Goal: Task Accomplishment & Management: Complete application form

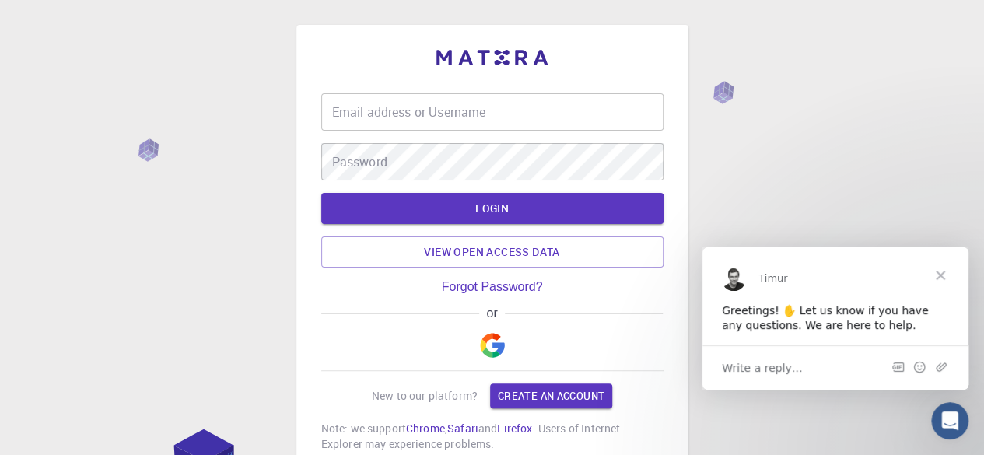
click at [483, 354] on img "button" at bounding box center [492, 345] width 25 height 25
click at [779, 368] on span "Write a reply…" at bounding box center [762, 367] width 81 height 20
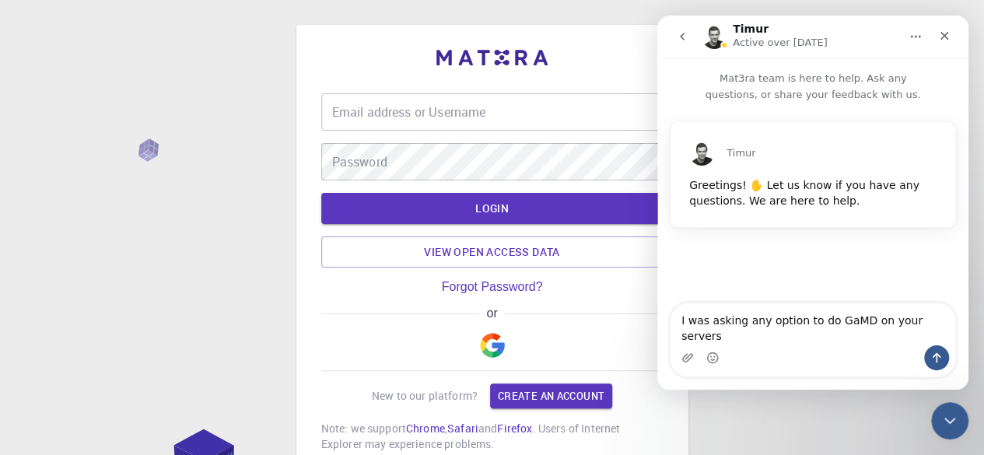
type textarea "I was asking any option to do GaMD on your servers?"
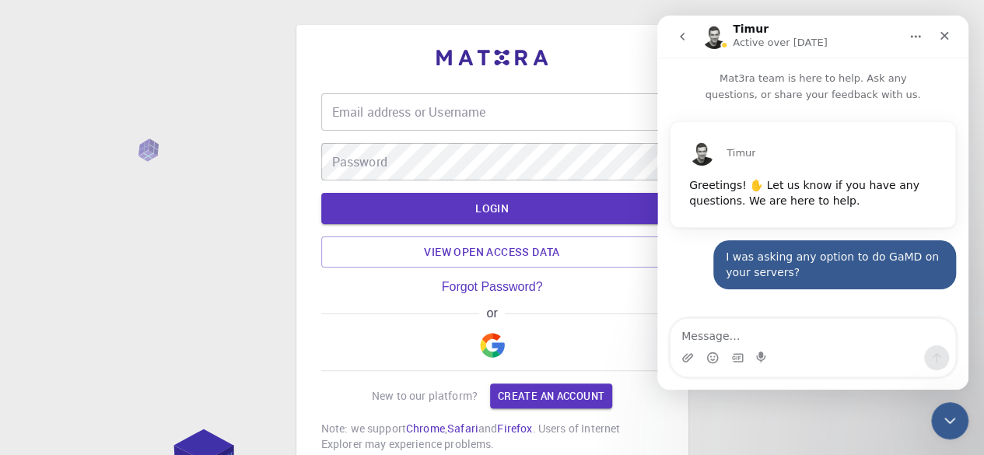
click at [493, 345] on img "button" at bounding box center [492, 345] width 25 height 25
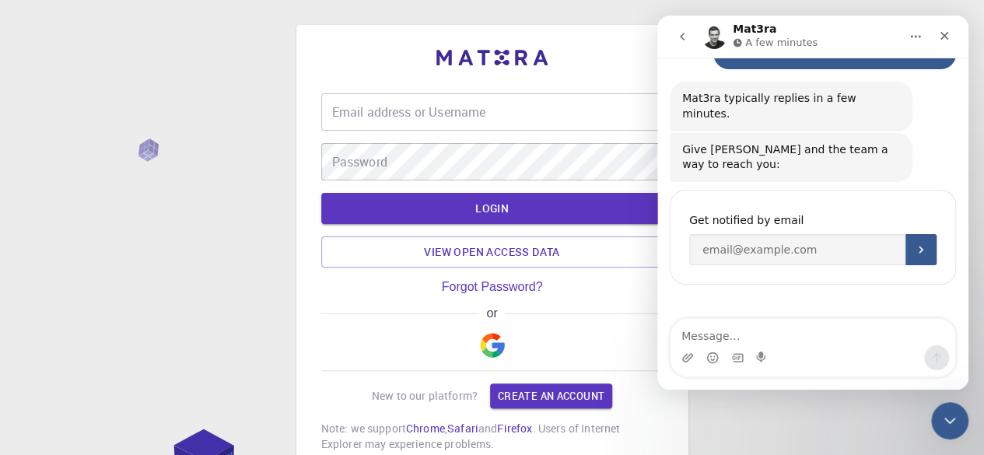
click at [862, 142] on div "Give [PERSON_NAME] and the team a way to reach you:" at bounding box center [791, 157] width 218 height 30
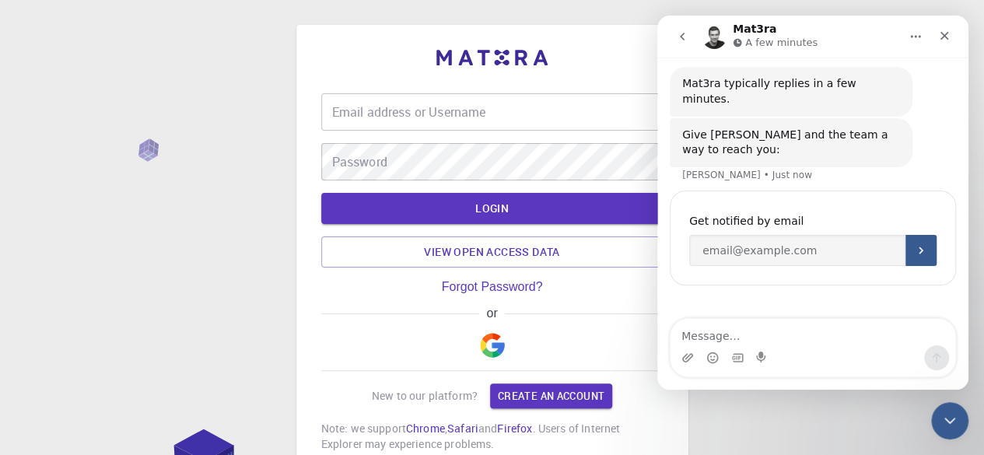
scroll to position [236, 0]
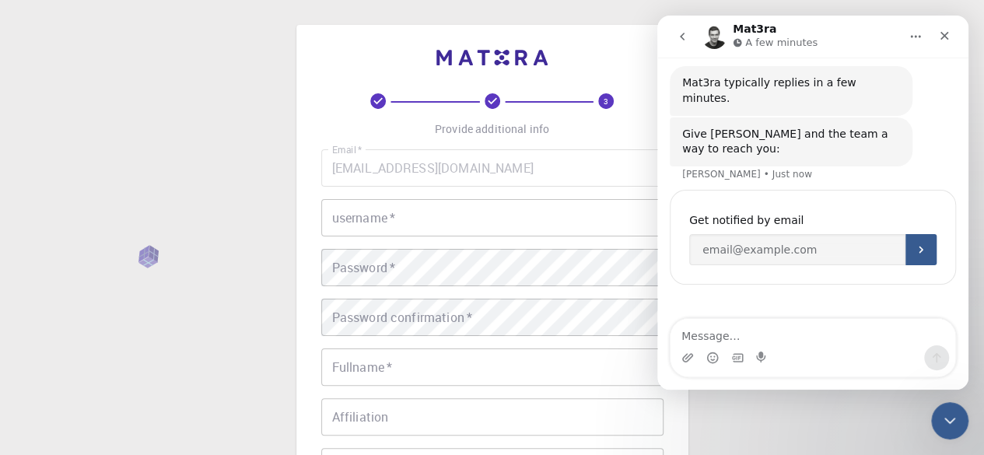
click at [428, 224] on input "username   *" at bounding box center [492, 217] width 342 height 37
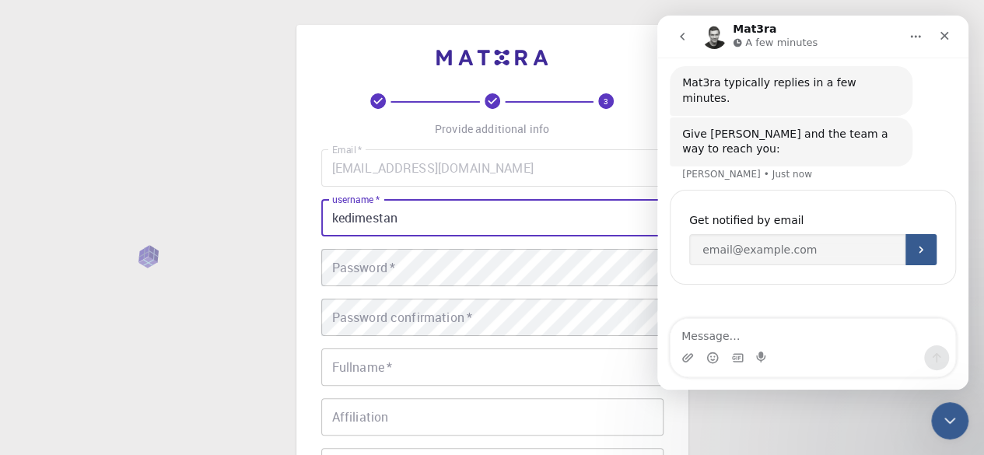
type input "kedimestan"
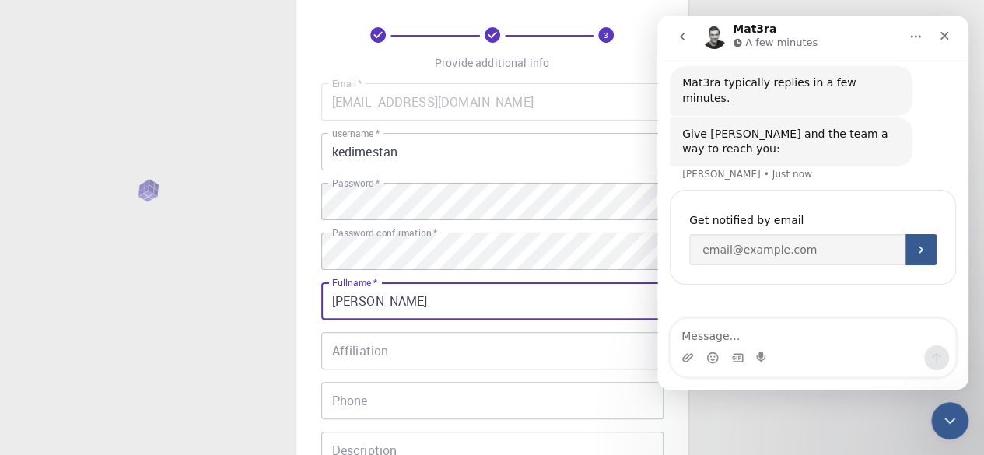
scroll to position [68, 0]
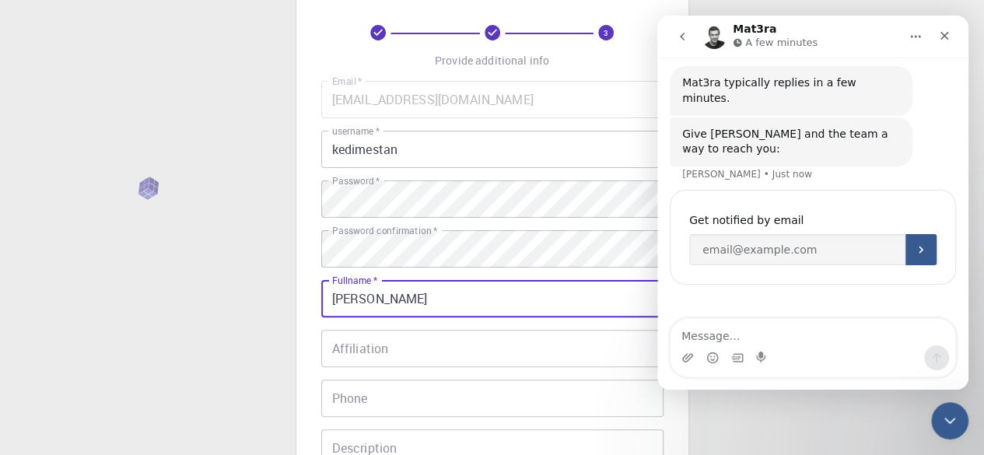
type input "[PERSON_NAME]"
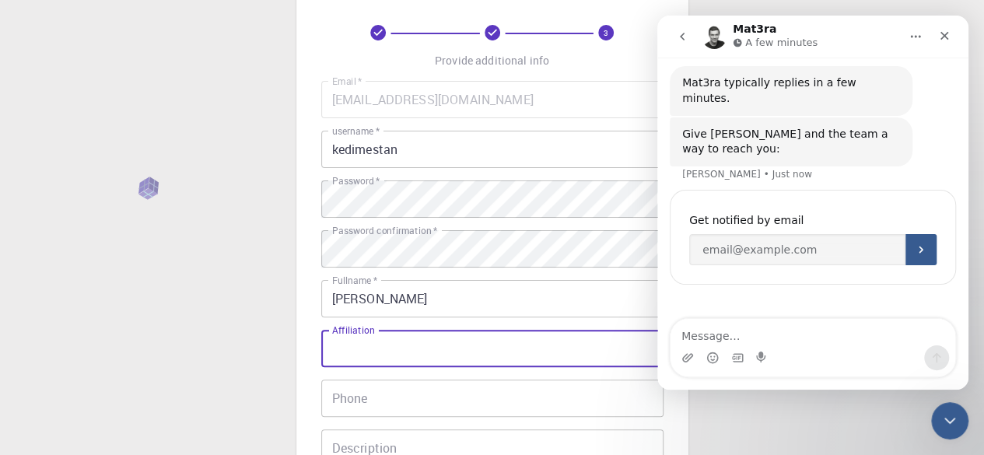
click at [353, 348] on input "Affiliation" at bounding box center [492, 348] width 342 height 37
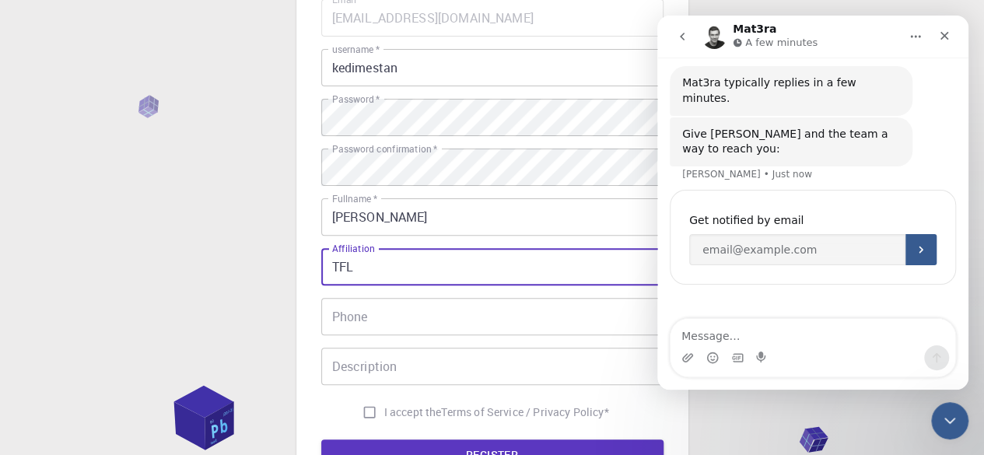
scroll to position [151, 0]
type input "TFL"
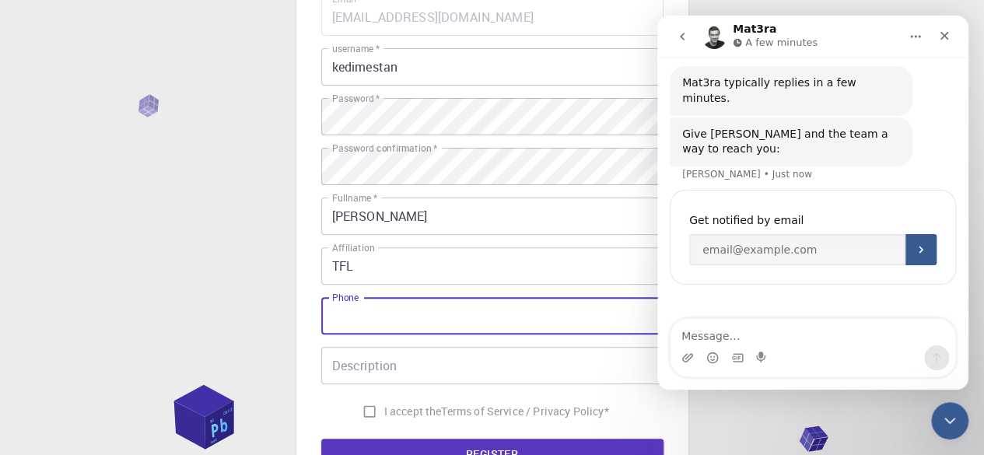
click at [362, 324] on input "Phone" at bounding box center [492, 315] width 342 height 37
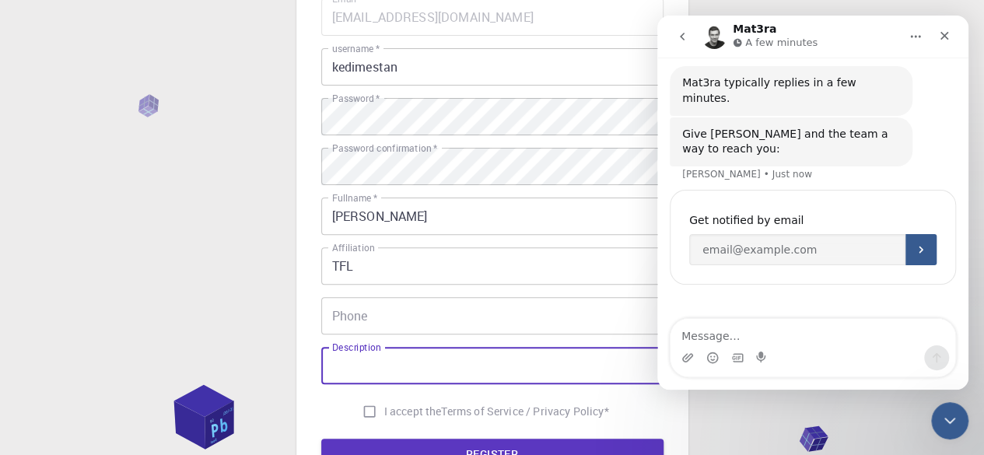
click at [347, 364] on input "Description" at bounding box center [492, 365] width 342 height 37
click at [370, 411] on input "I accept the Terms of Service / Privacy Policy *" at bounding box center [370, 412] width 30 height 30
checkbox input "true"
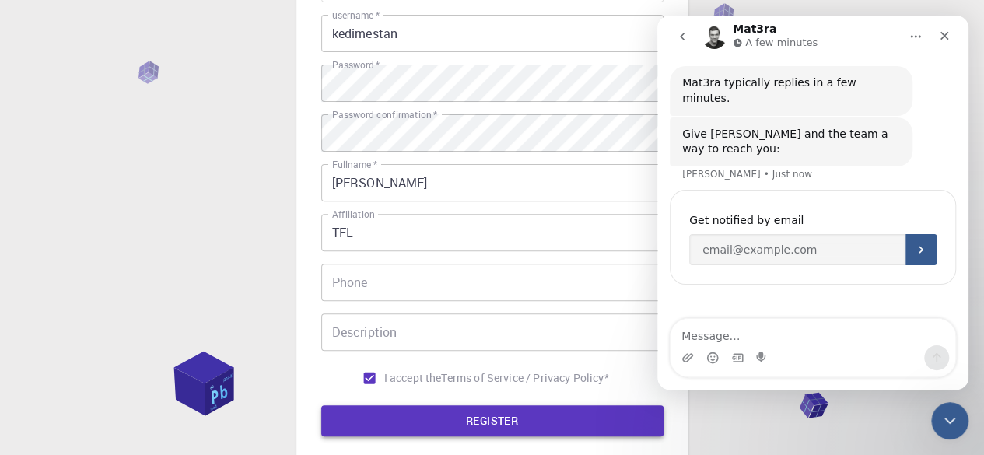
scroll to position [187, 0]
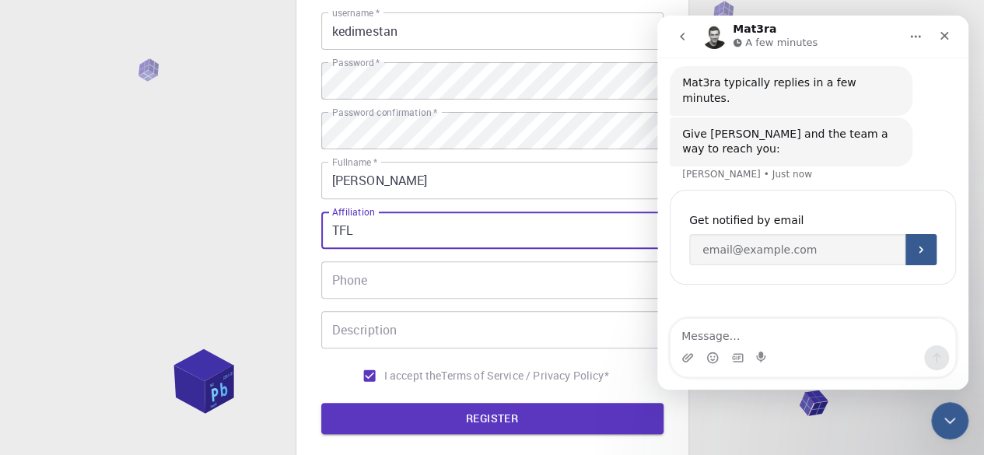
click at [432, 237] on input "TFL" at bounding box center [492, 230] width 342 height 37
click at [408, 429] on button "REGISTER" at bounding box center [492, 418] width 342 height 31
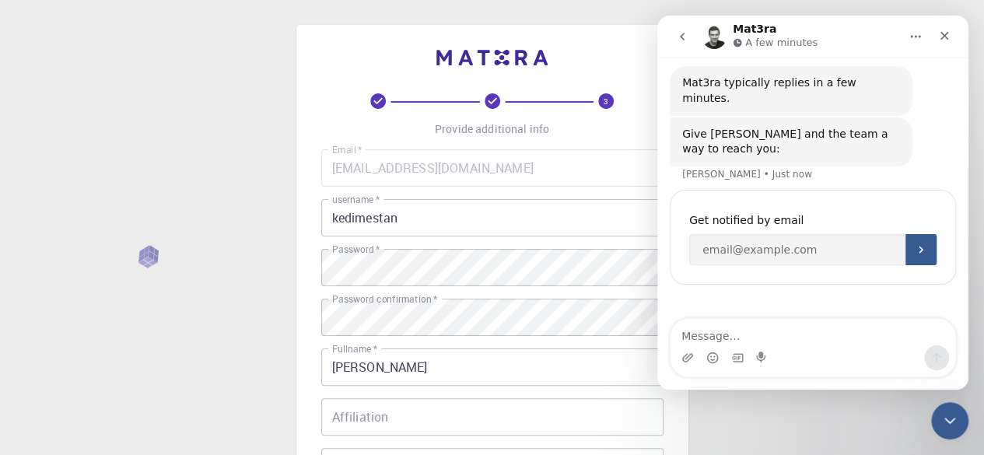
scroll to position [0, 0]
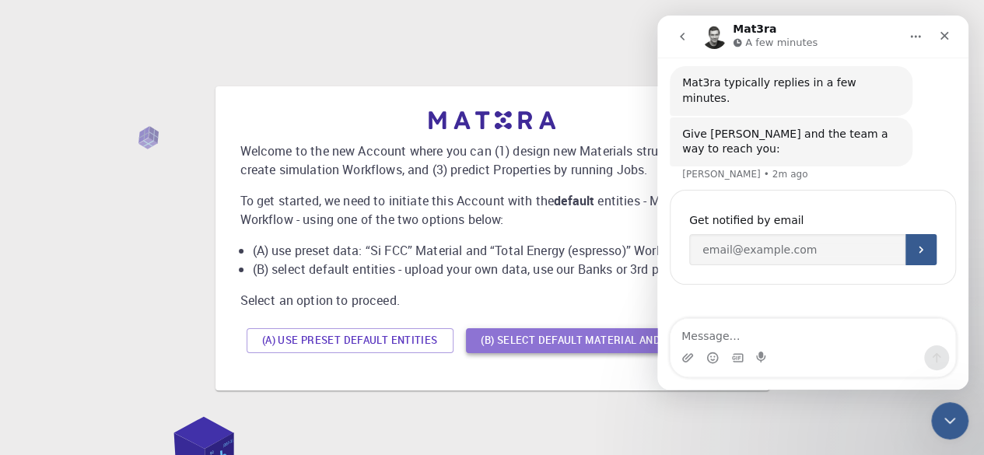
click at [506, 344] on button "(B) Select default material and workflow" at bounding box center [602, 340] width 272 height 25
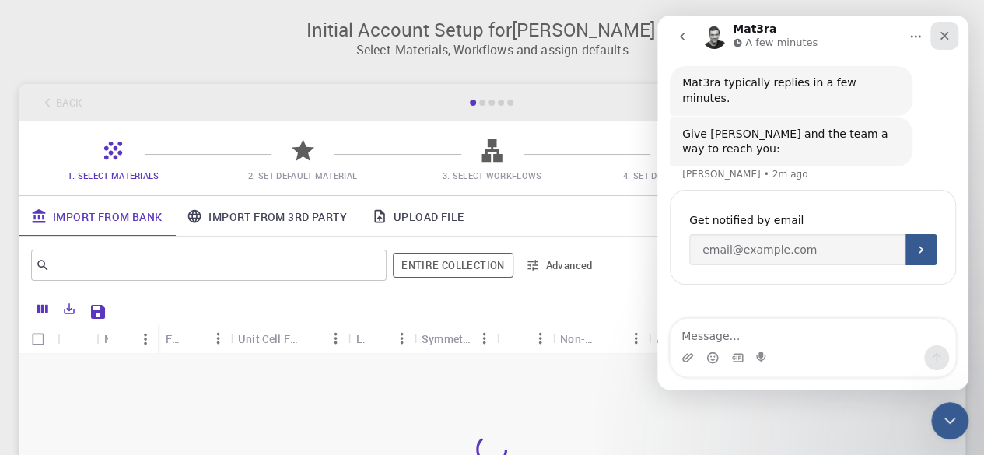
click at [953, 33] on div "Close" at bounding box center [944, 36] width 28 height 28
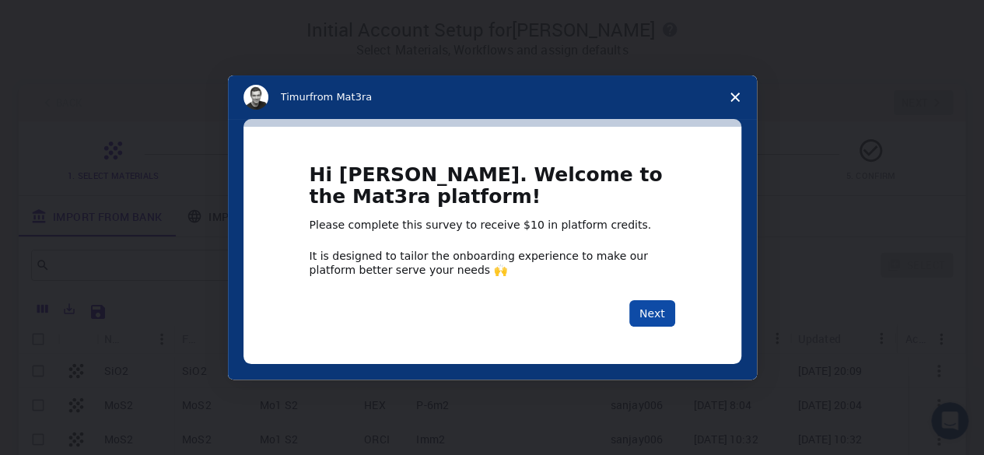
click at [659, 309] on button "Next" at bounding box center [652, 313] width 46 height 26
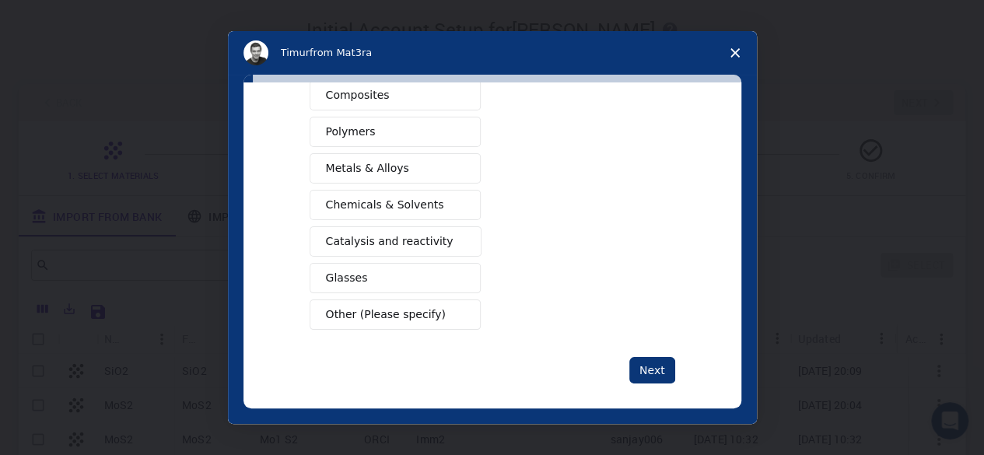
scroll to position [289, 0]
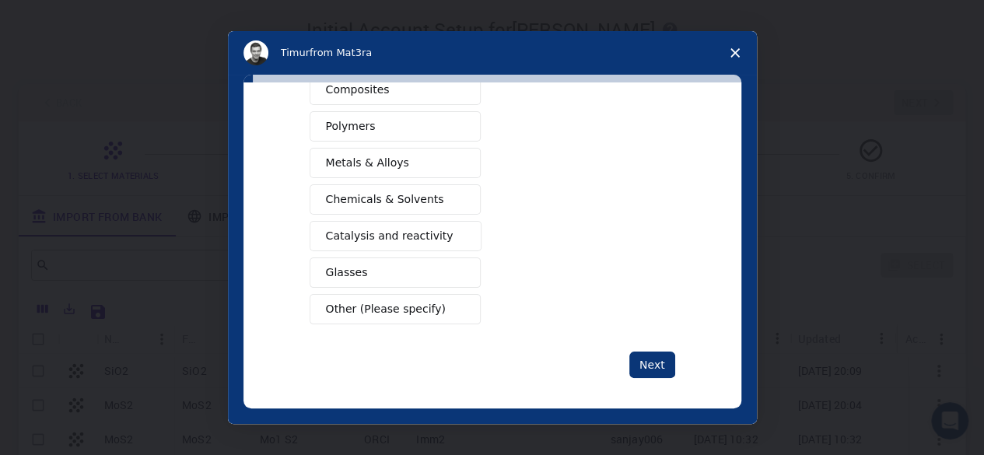
click at [429, 199] on button "Chemicals & Solvents" at bounding box center [395, 199] width 171 height 30
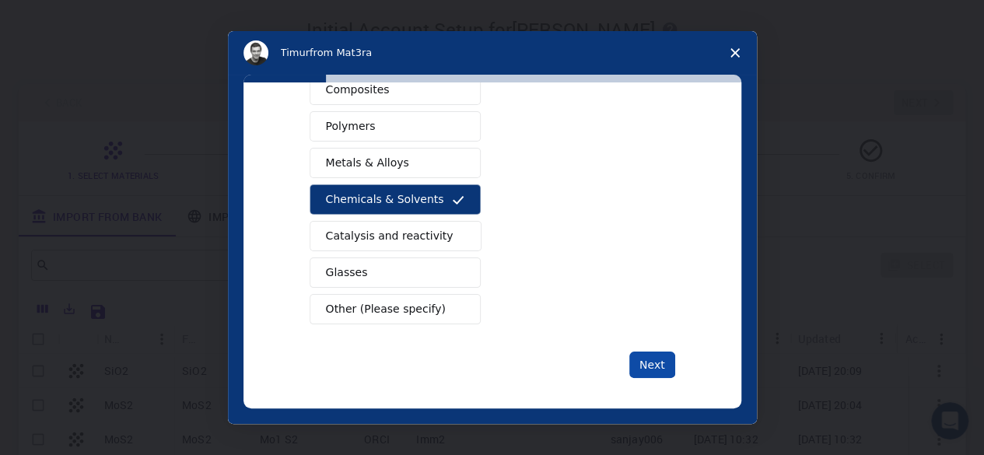
click at [656, 359] on button "Next" at bounding box center [652, 365] width 46 height 26
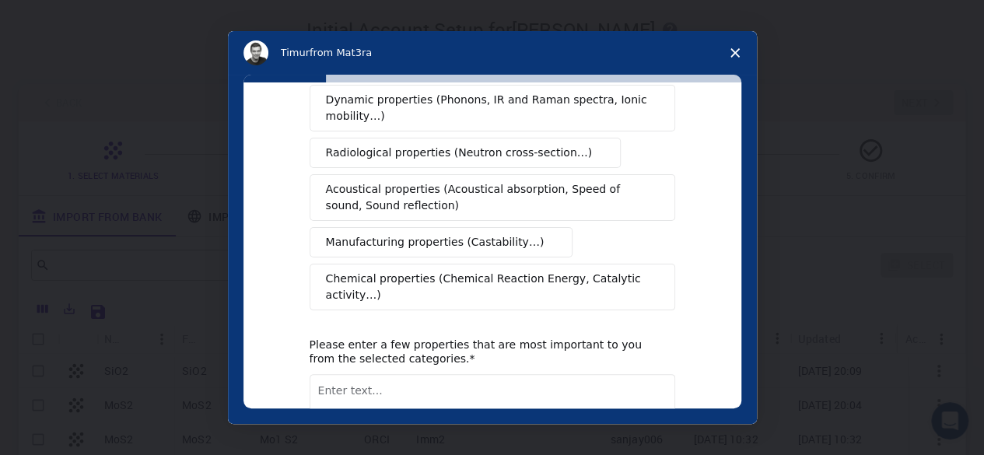
scroll to position [0, 0]
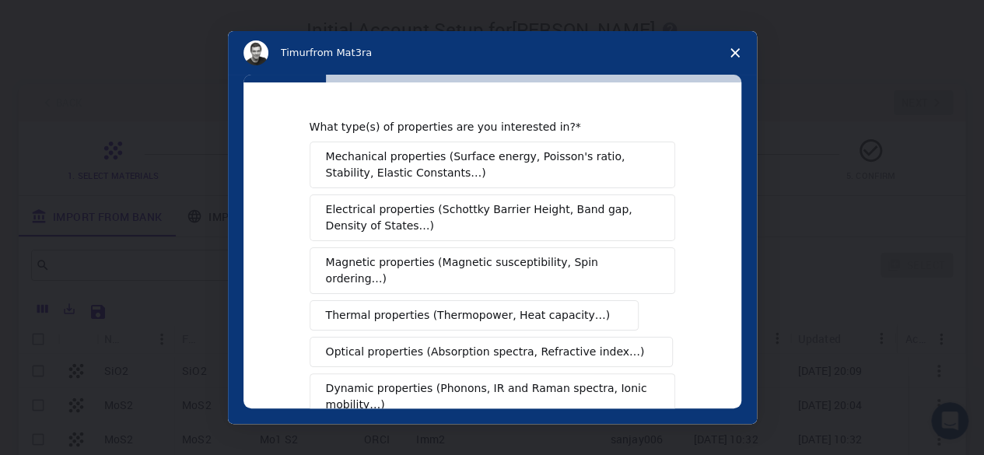
click at [652, 345] on div "Mechanical properties (Surface energy, Poisson's ratio, Stability, Elastic Cons…" at bounding box center [493, 370] width 366 height 457
click at [565, 307] on span "Thermal properties (Thermopower, Heat capacity…)" at bounding box center [468, 315] width 285 height 16
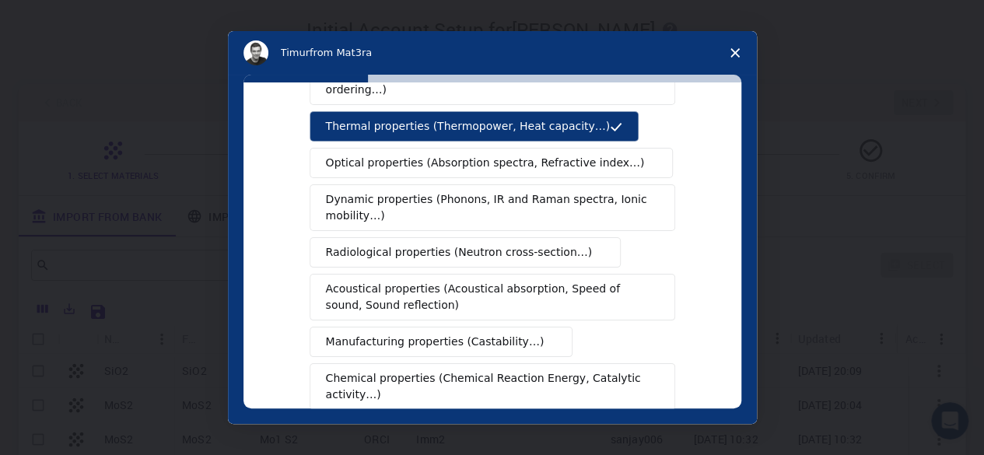
scroll to position [194, 0]
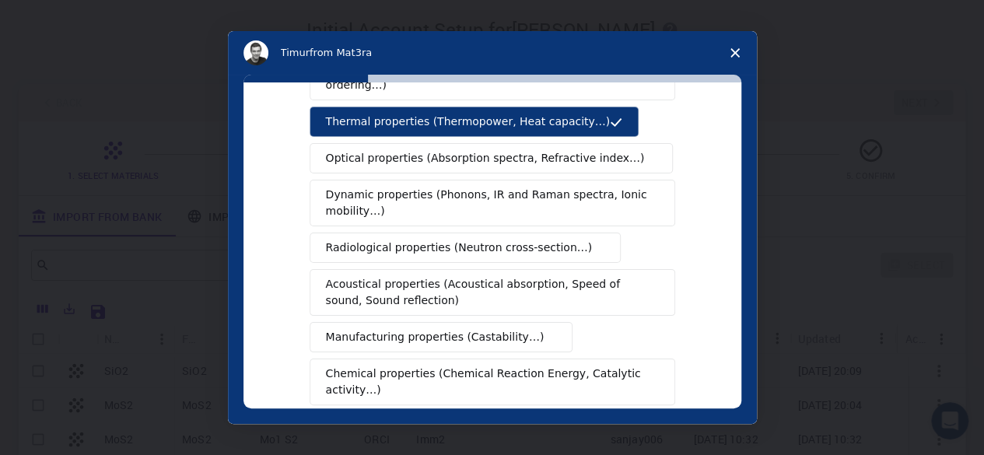
click at [528, 187] on span "Dynamic properties (Phonons, IR and Raman spectra, Ionic mobility…)" at bounding box center [487, 203] width 323 height 33
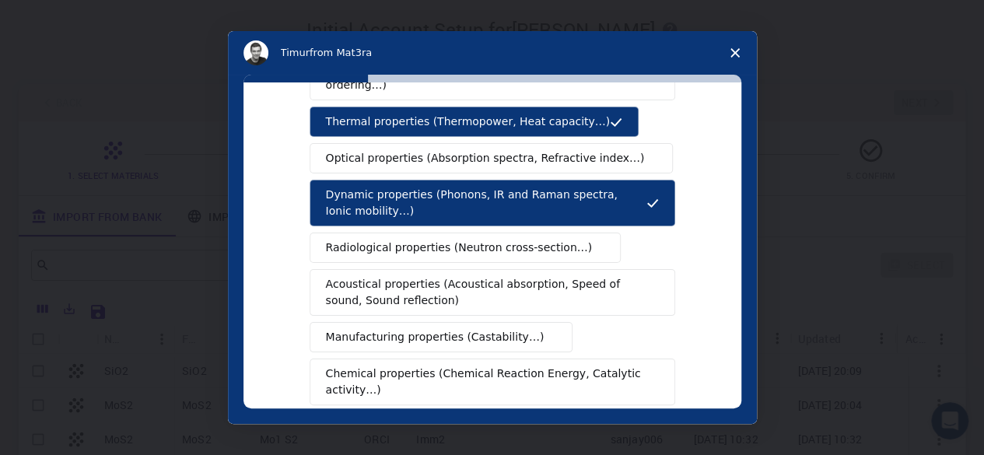
click at [541, 114] on span "Thermal properties (Thermopower, Heat capacity…)" at bounding box center [468, 122] width 285 height 16
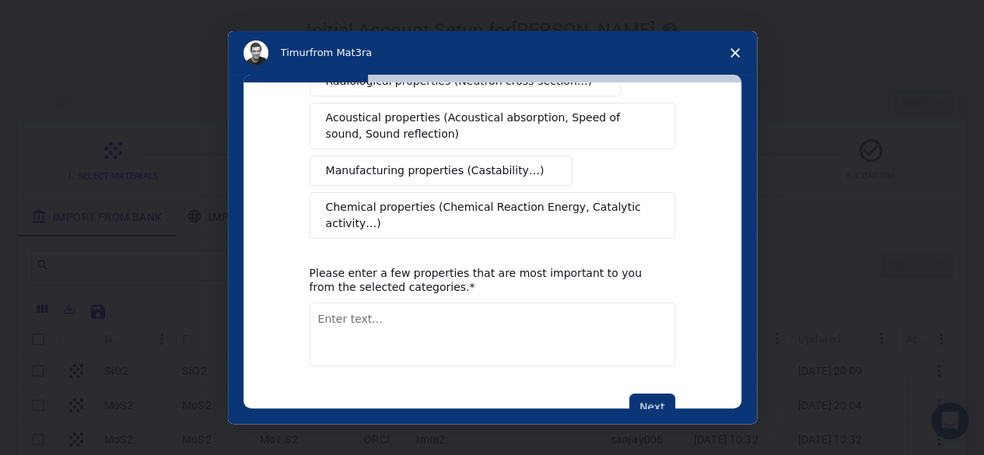
scroll to position [368, 0]
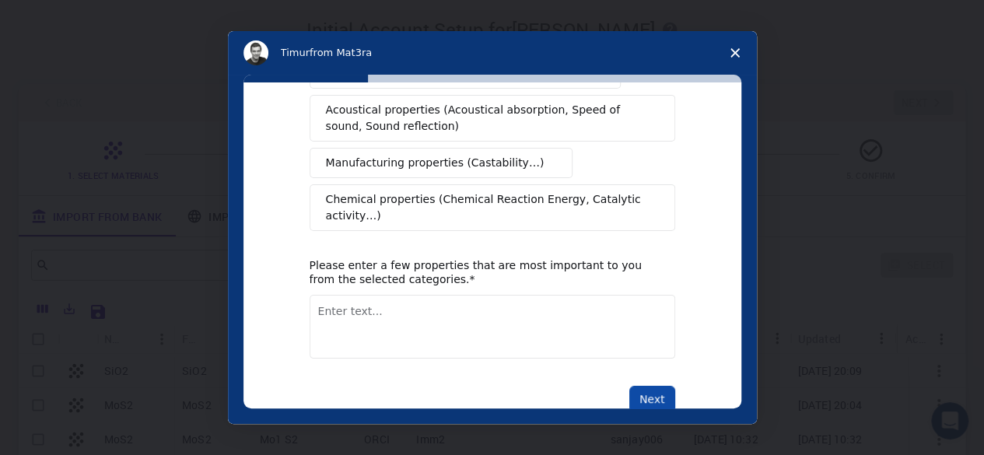
click at [638, 386] on button "Next" at bounding box center [652, 399] width 46 height 26
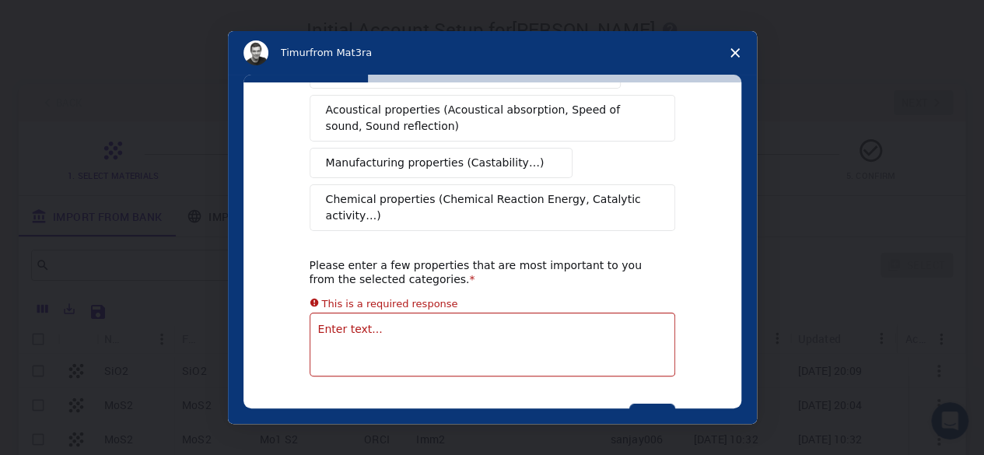
click at [499, 313] on textarea "Enter text..." at bounding box center [493, 345] width 366 height 64
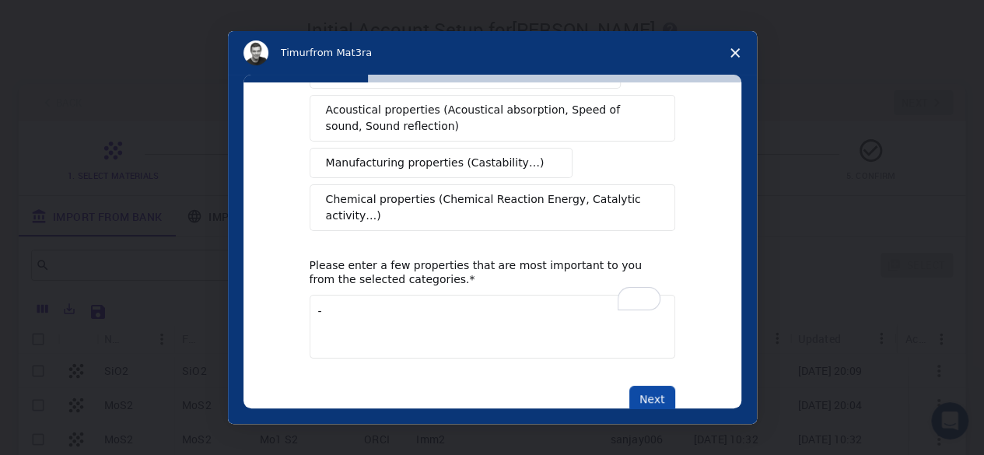
type textarea "-"
click at [664, 386] on button "Next" at bounding box center [652, 399] width 46 height 26
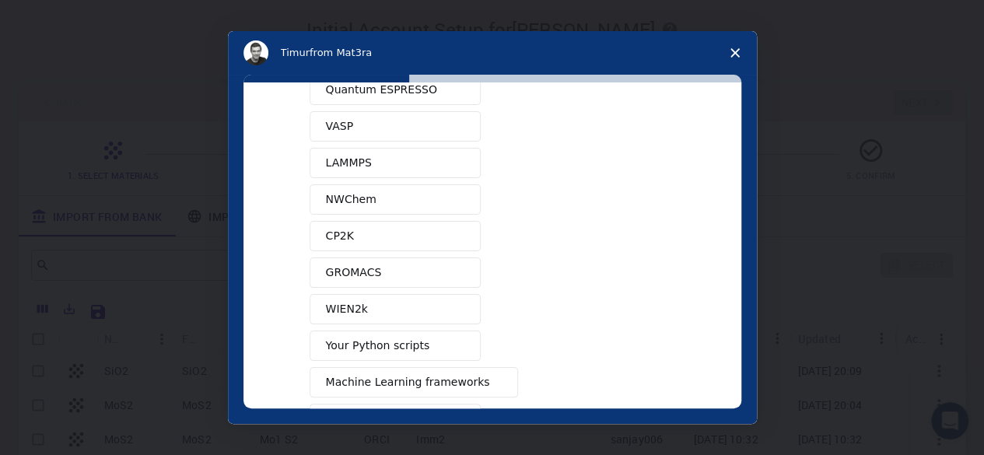
scroll to position [57, 0]
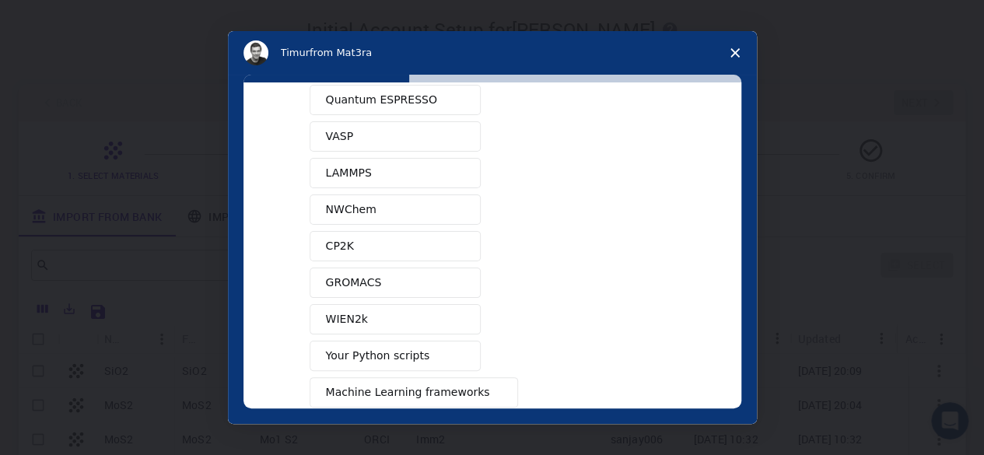
click at [401, 270] on button "GROMACS" at bounding box center [395, 283] width 171 height 30
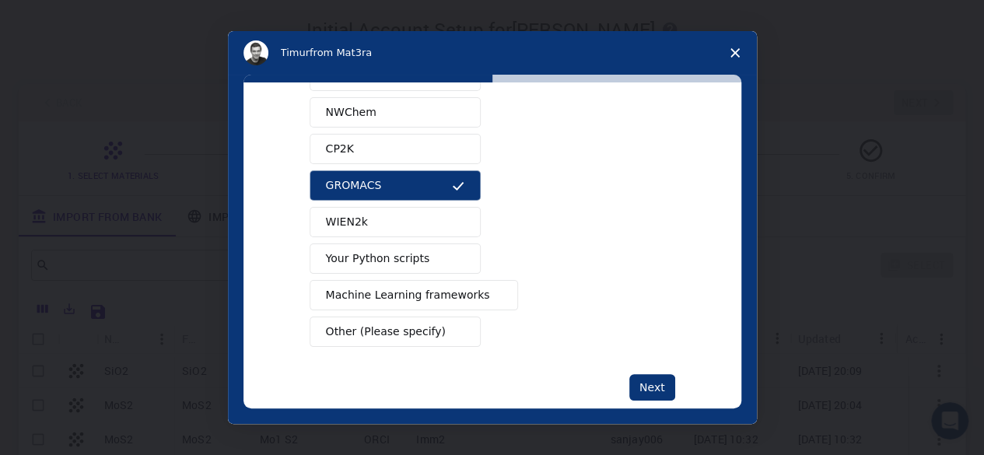
scroll to position [169, 0]
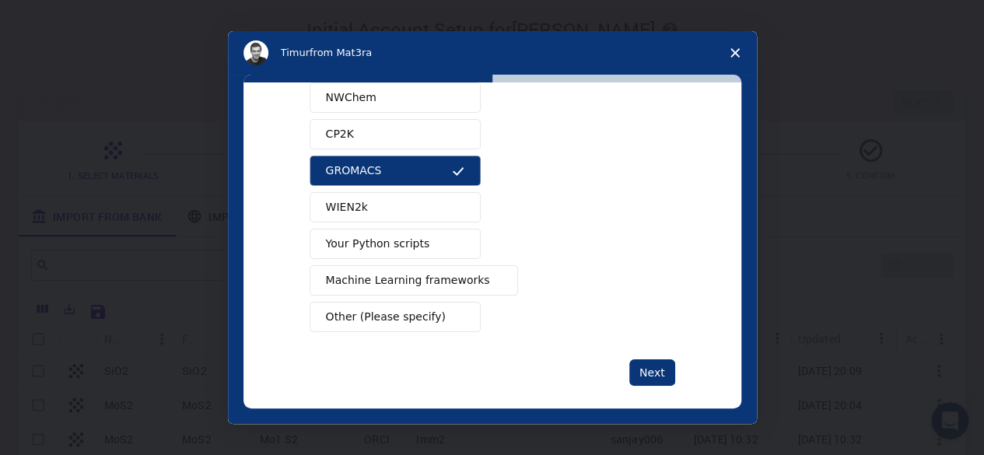
click at [641, 348] on div "What software applications are you using? Quantum ESPRESSO VASP LAMMPS NWChem C…" at bounding box center [493, 168] width 366 height 435
click at [639, 359] on button "Next" at bounding box center [652, 372] width 46 height 26
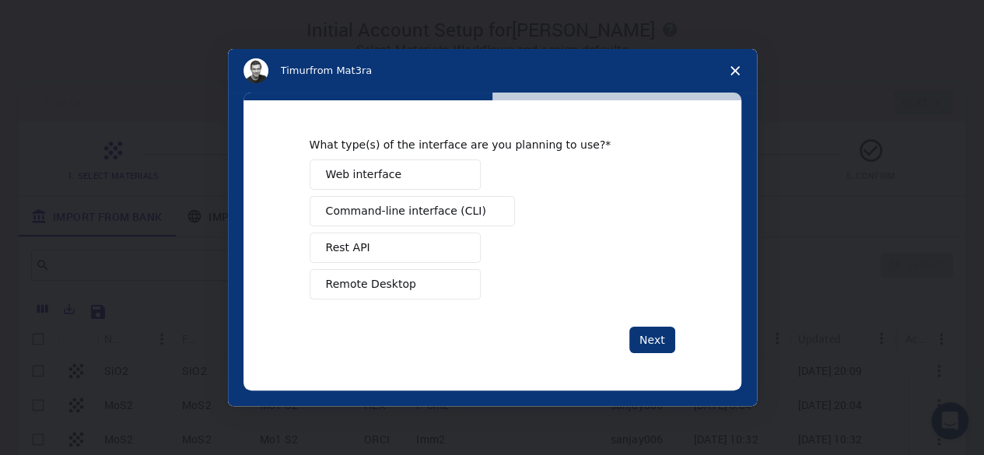
click at [422, 175] on button "Web interface" at bounding box center [395, 174] width 171 height 30
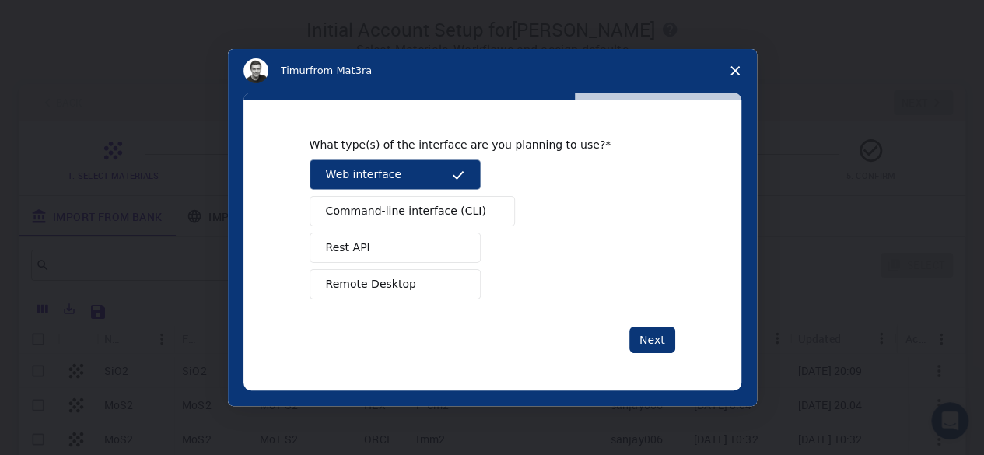
click at [418, 208] on span "Command-line interface (CLI)" at bounding box center [406, 211] width 160 height 16
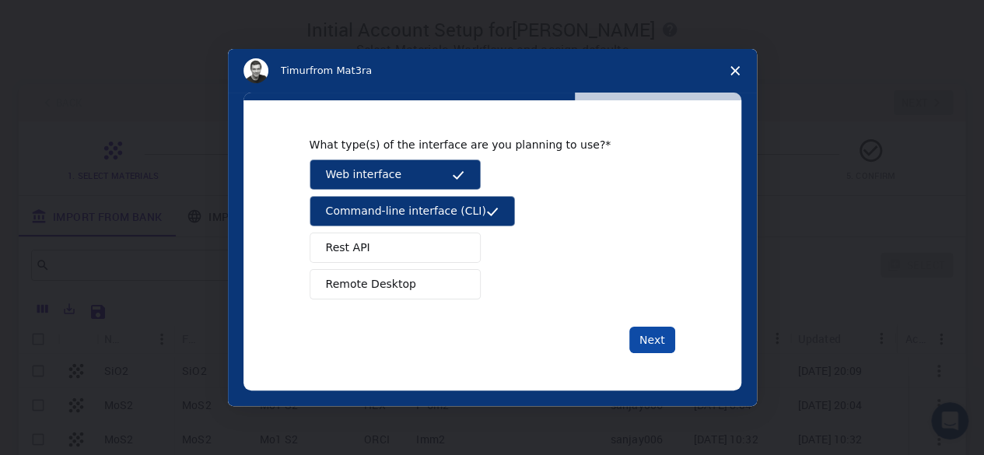
click at [642, 333] on button "Next" at bounding box center [652, 340] width 46 height 26
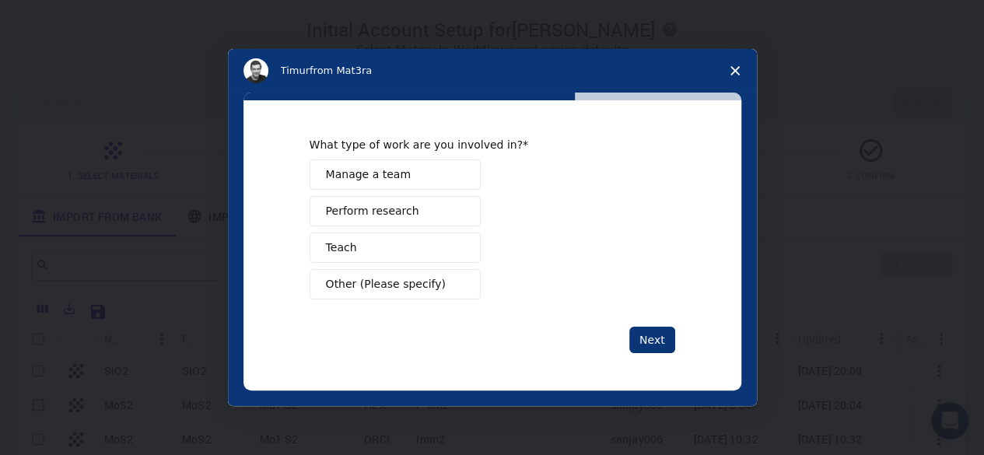
click at [427, 207] on button "Perform research" at bounding box center [395, 211] width 171 height 30
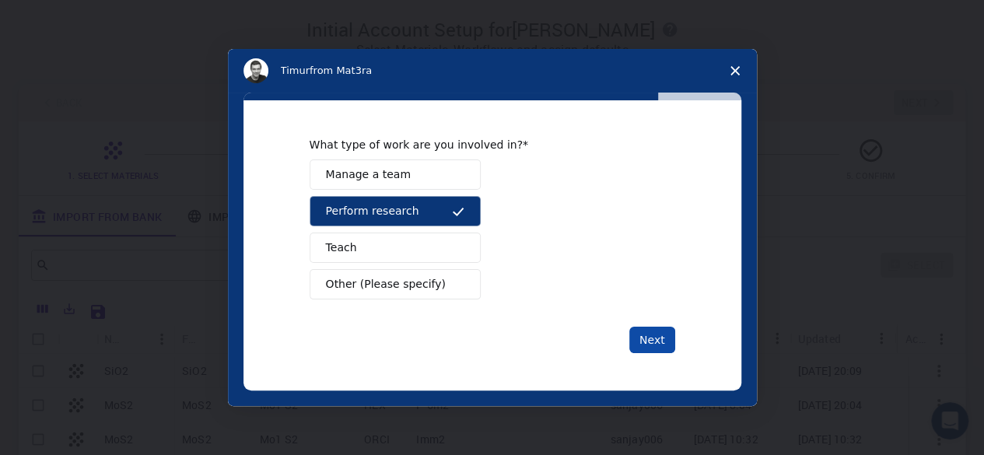
click at [661, 335] on button "Next" at bounding box center [652, 340] width 46 height 26
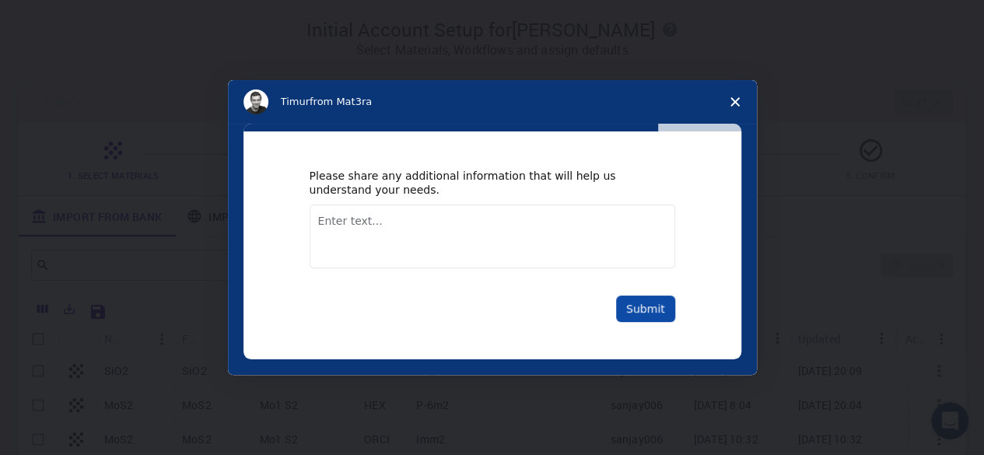
click at [633, 309] on button "Submit" at bounding box center [645, 309] width 59 height 26
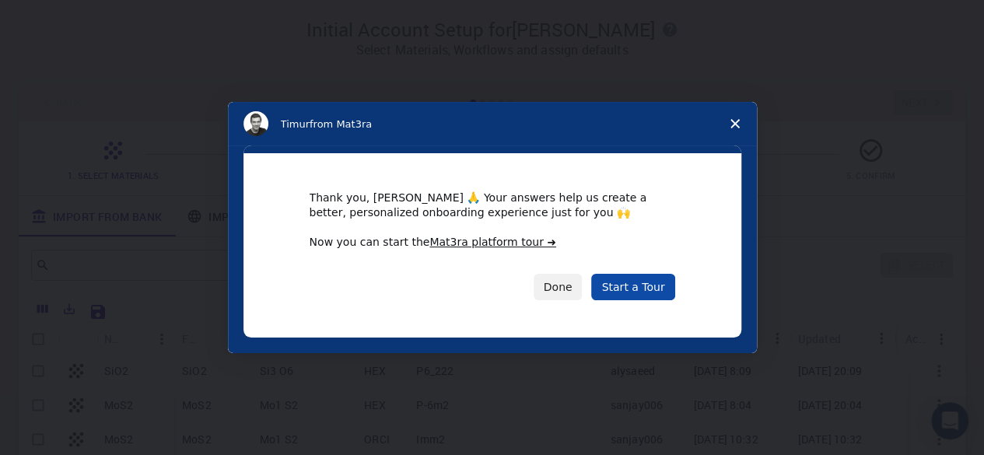
click at [636, 292] on link "Start a Tour" at bounding box center [632, 287] width 83 height 26
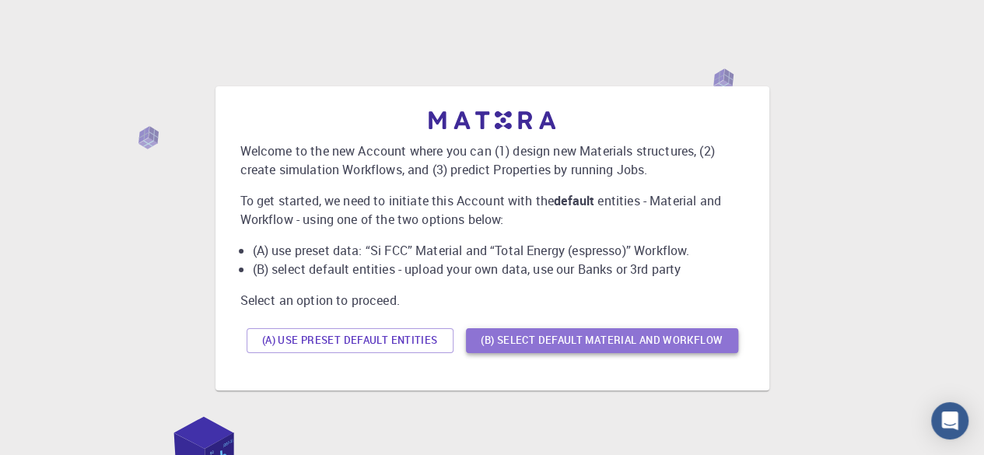
click at [510, 345] on button "(B) Select default material and workflow" at bounding box center [602, 340] width 272 height 25
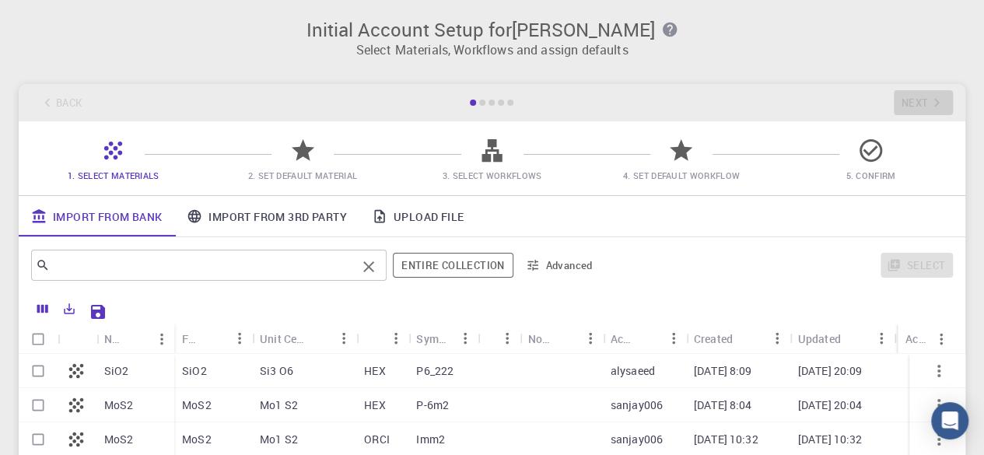
click at [216, 275] on input "text" at bounding box center [203, 265] width 306 height 22
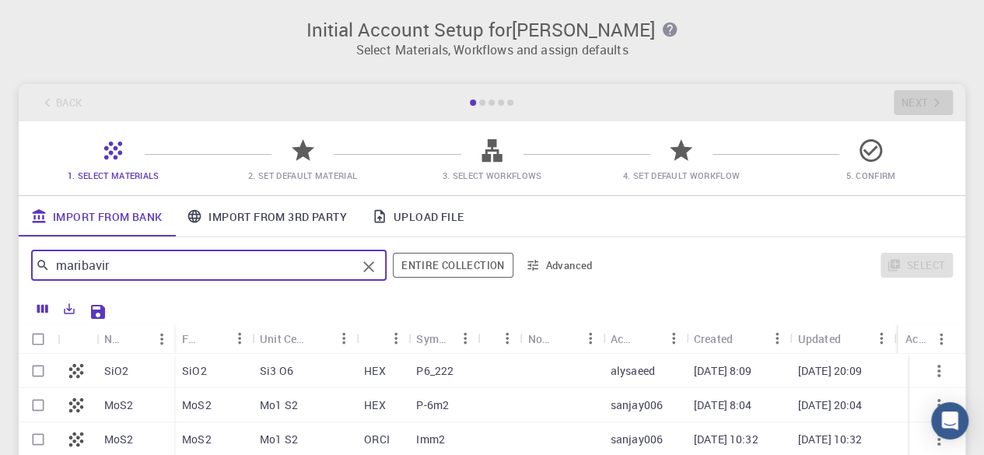
type input "maribavir"
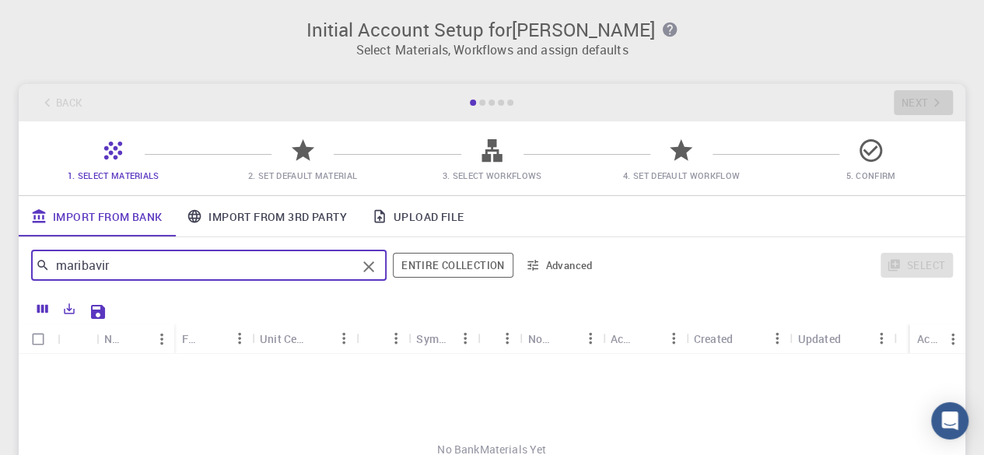
click at [373, 272] on icon "Clear" at bounding box center [368, 266] width 19 height 19
